Goal: Transaction & Acquisition: Subscribe to service/newsletter

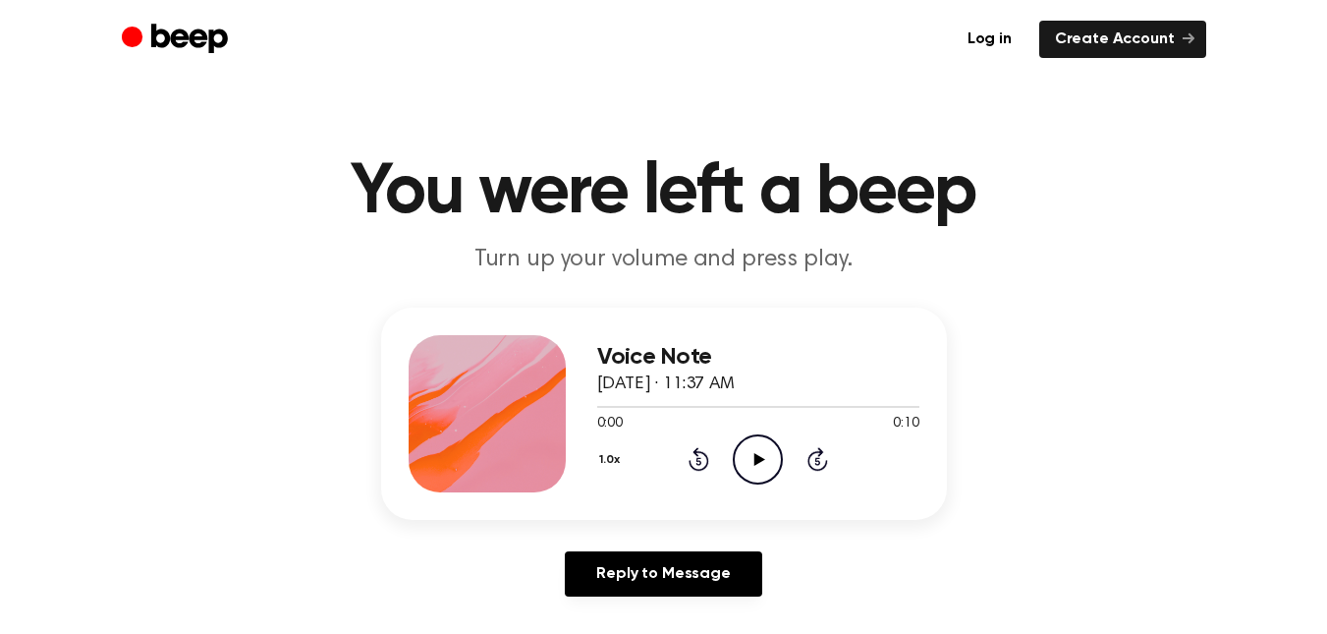
click at [757, 456] on icon at bounding box center [759, 459] width 11 height 13
click at [1149, 35] on link "Create Account" at bounding box center [1122, 39] width 167 height 37
click at [764, 455] on icon "Play Audio" at bounding box center [758, 459] width 50 height 50
click at [1134, 35] on link "Create Account" at bounding box center [1122, 39] width 167 height 37
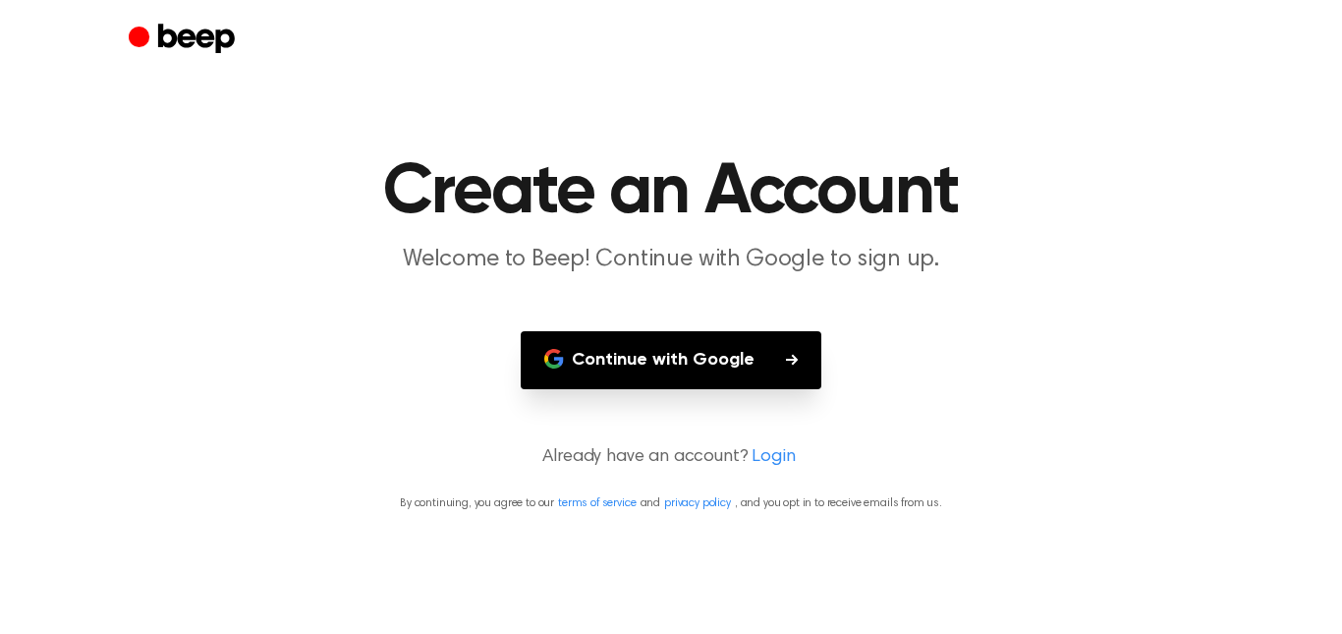
click at [704, 362] on button "Continue with Google" at bounding box center [671, 360] width 301 height 58
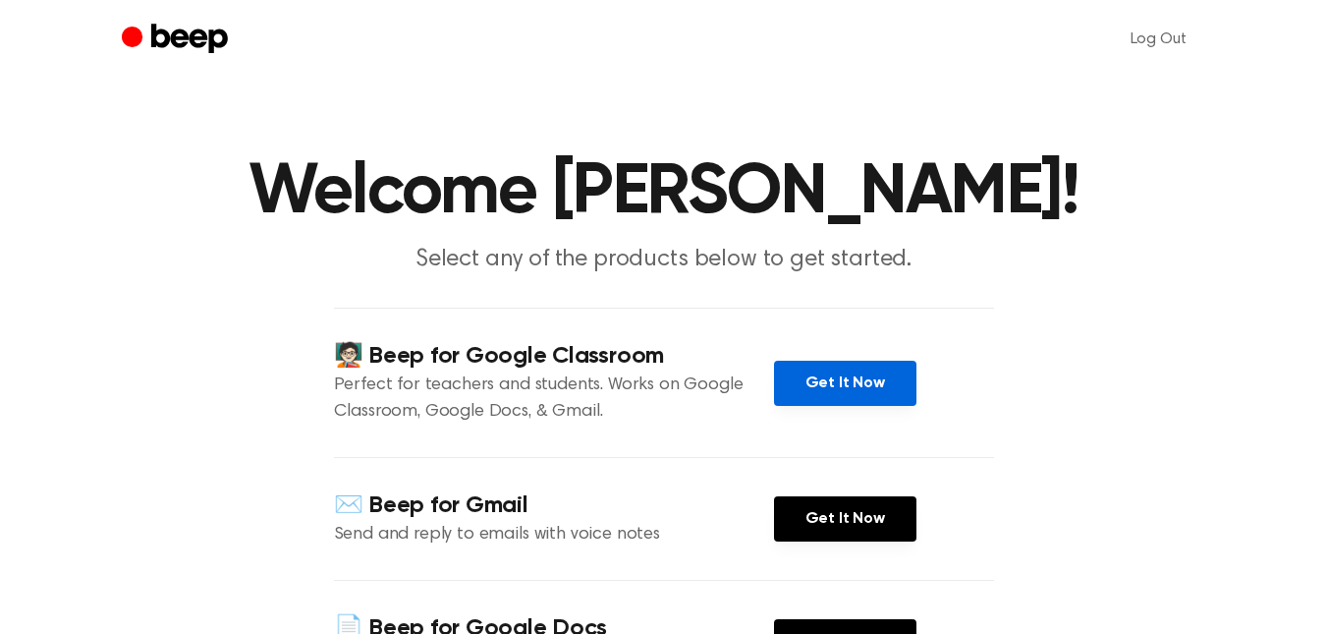
click at [841, 376] on link "Get It Now" at bounding box center [845, 382] width 142 height 45
